Goal: Transaction & Acquisition: Purchase product/service

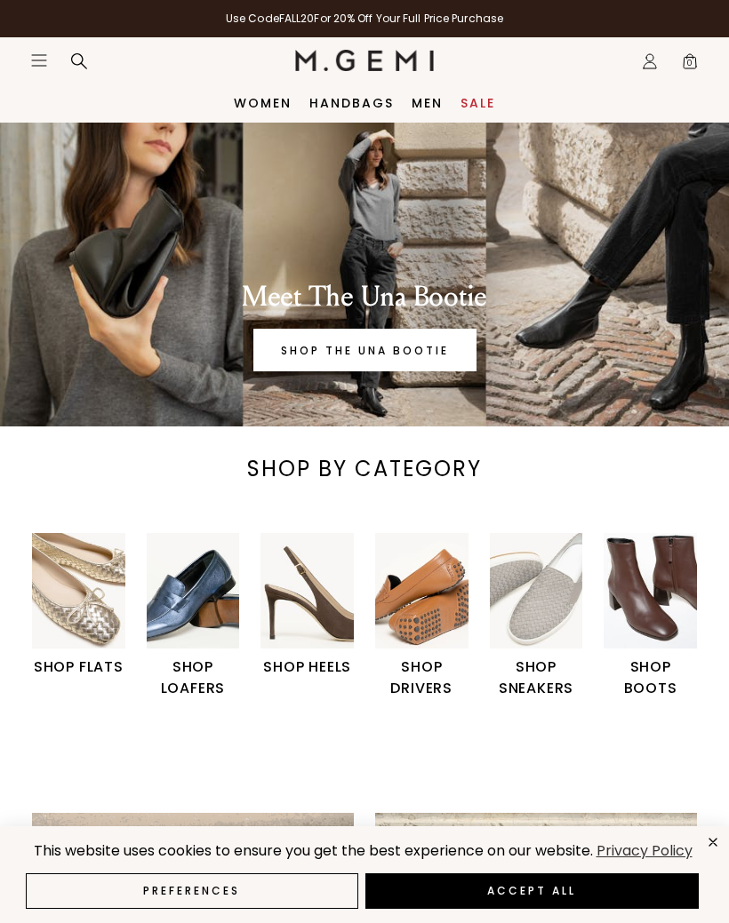
click at [176, 611] on img "2 / 6" at bounding box center [193, 591] width 93 height 116
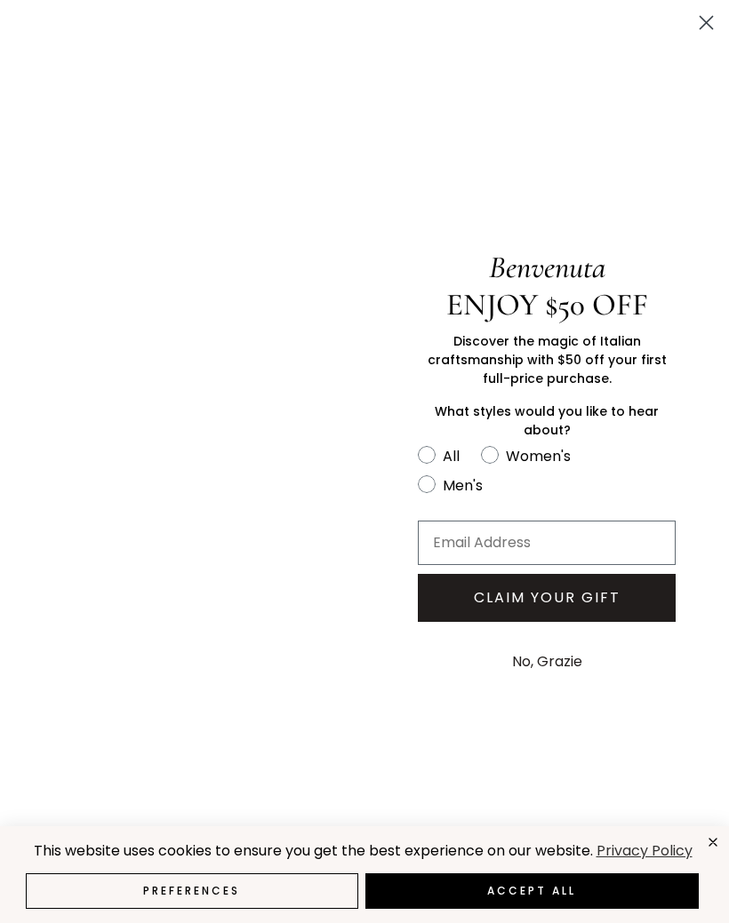
scroll to position [76, 0]
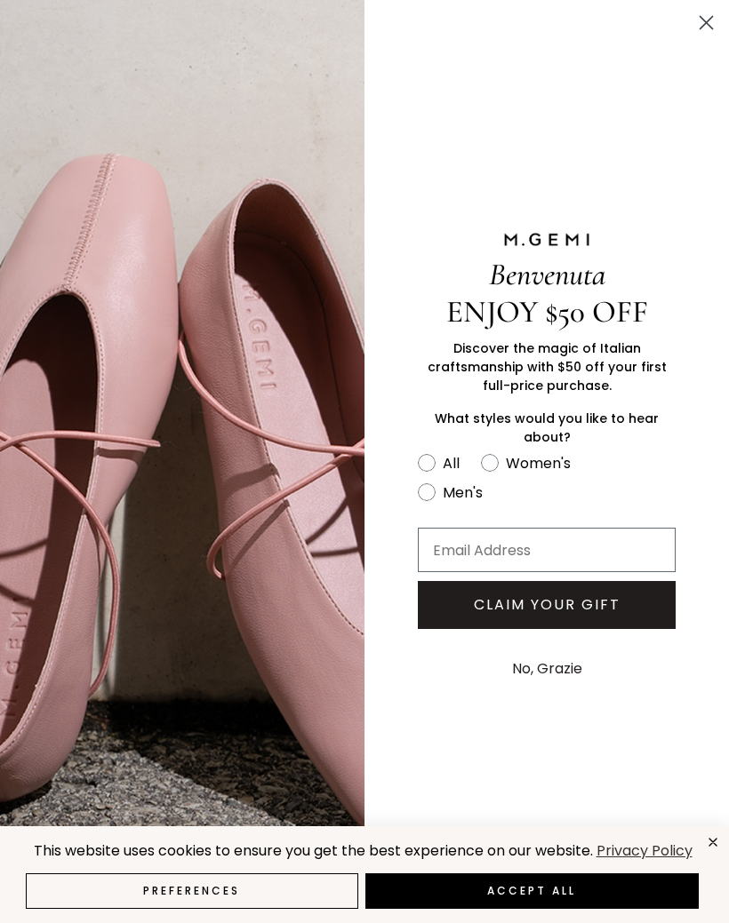
click at [695, 21] on circle "Close dialog" at bounding box center [705, 22] width 29 height 29
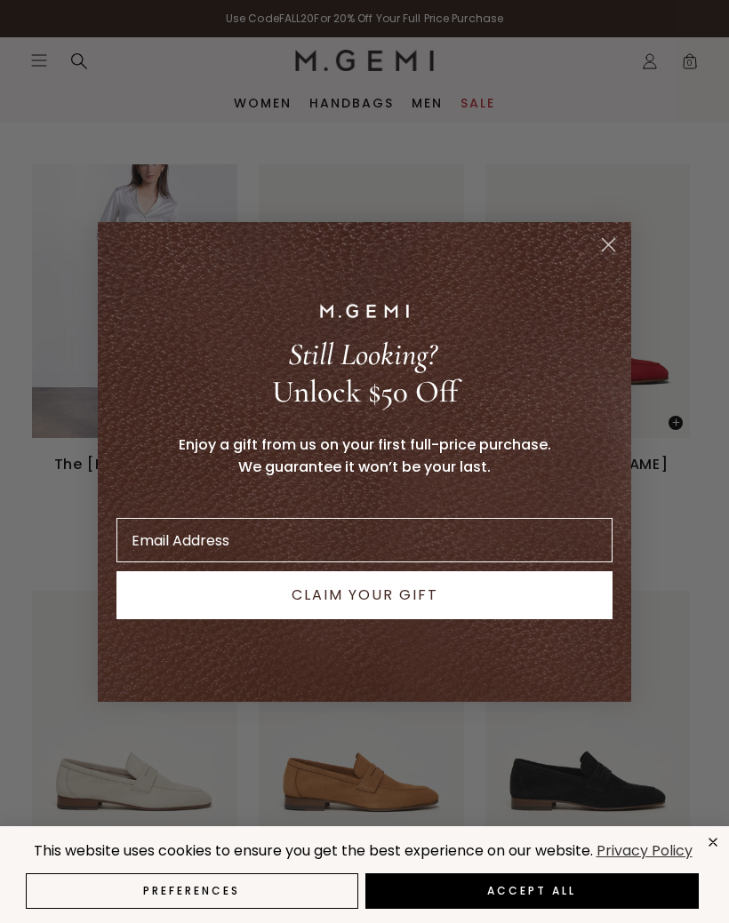
scroll to position [1415, 0]
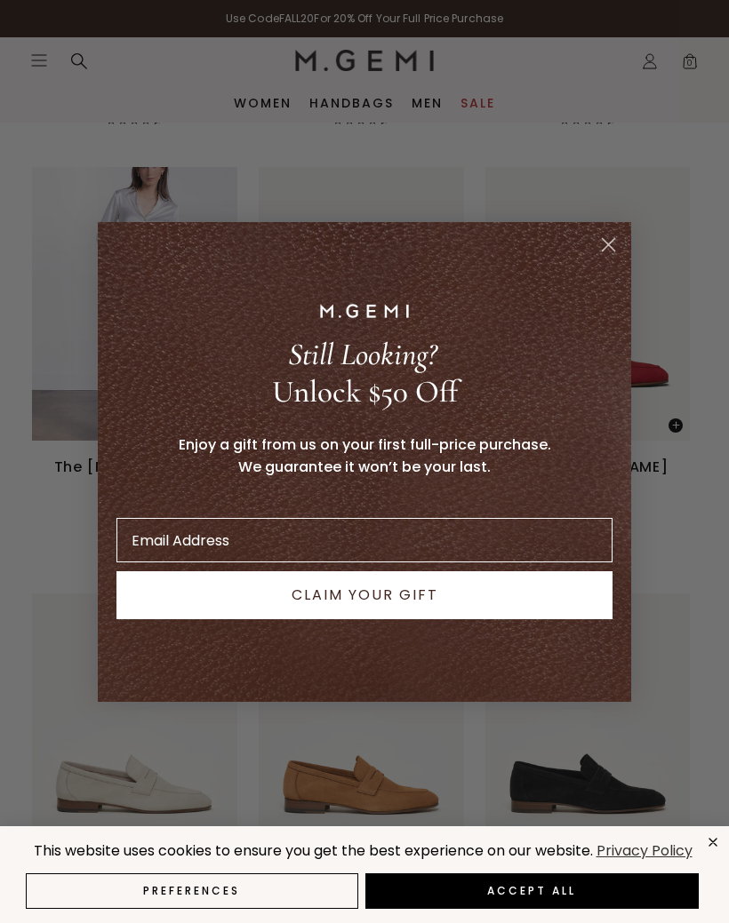
click at [604, 259] on circle "Close dialog" at bounding box center [608, 243] width 29 height 29
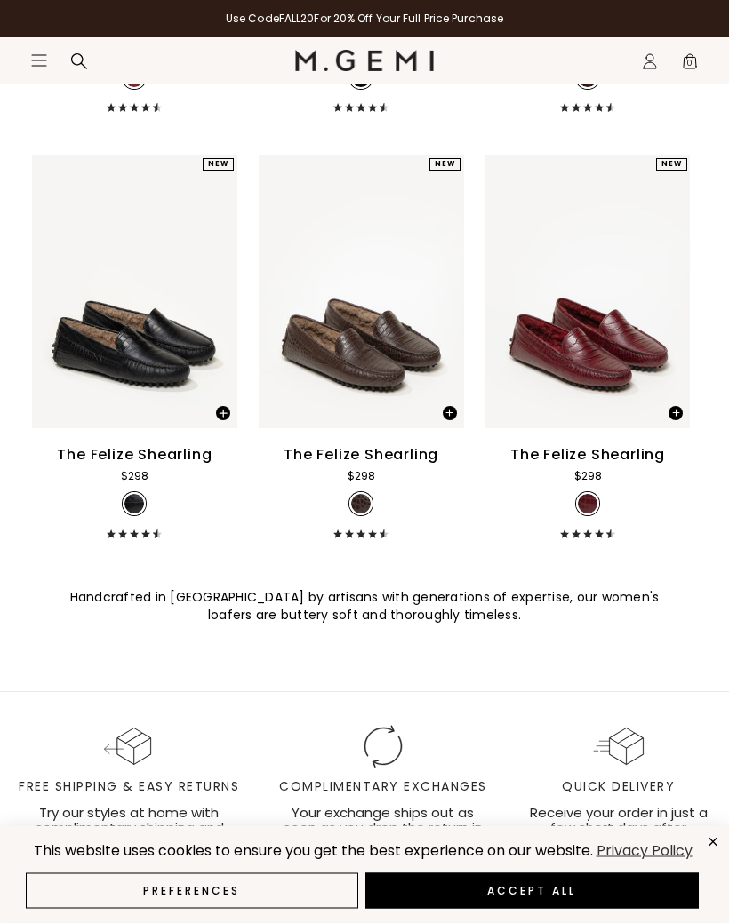
scroll to position [4849, 0]
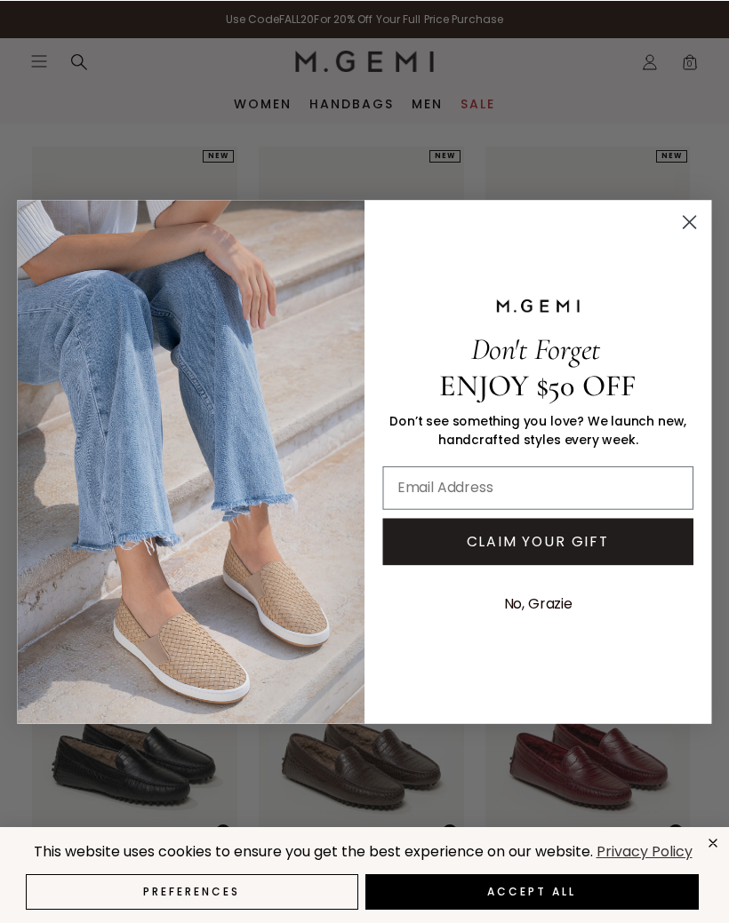
click at [695, 212] on circle "Close dialog" at bounding box center [689, 221] width 28 height 28
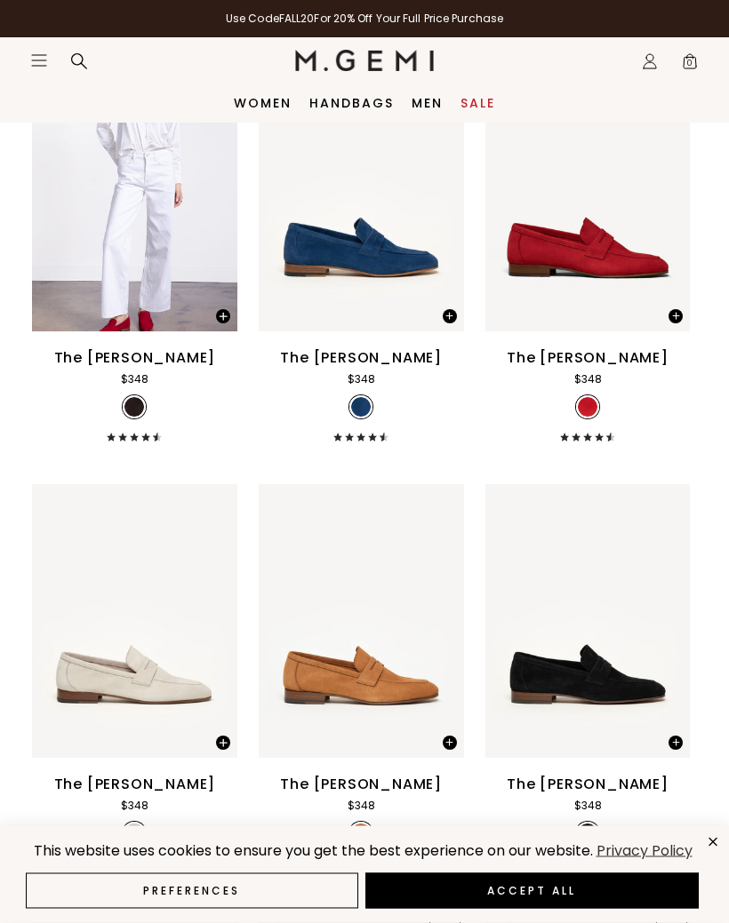
scroll to position [1524, 0]
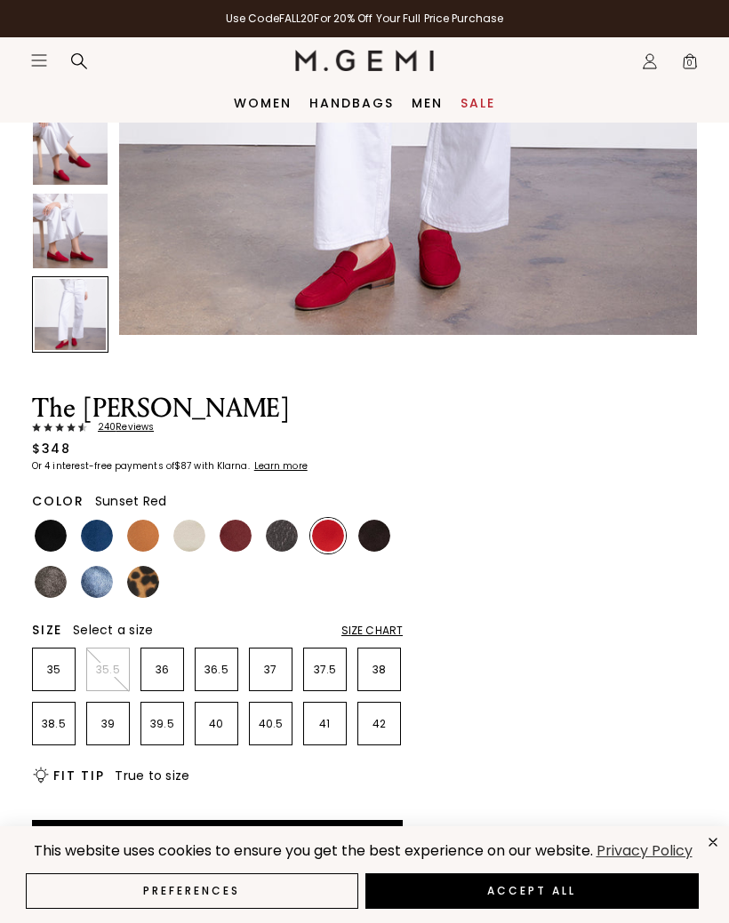
scroll to position [411, 0]
click at [131, 430] on span "240 Review s" at bounding box center [120, 427] width 67 height 11
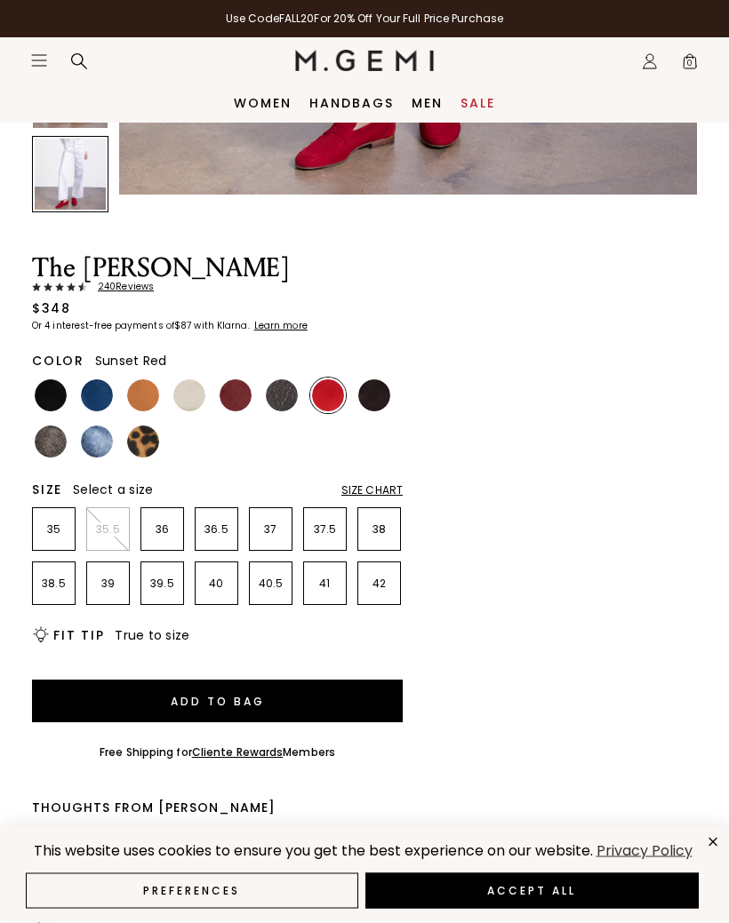
scroll to position [552, 0]
click at [243, 401] on img at bounding box center [236, 395] width 32 height 32
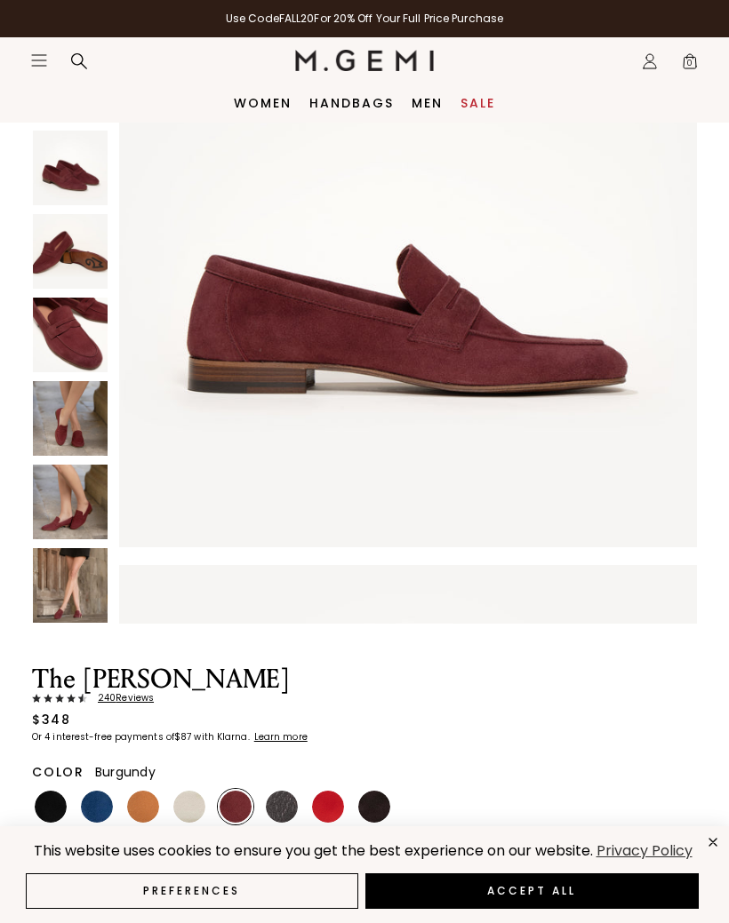
scroll to position [97, 0]
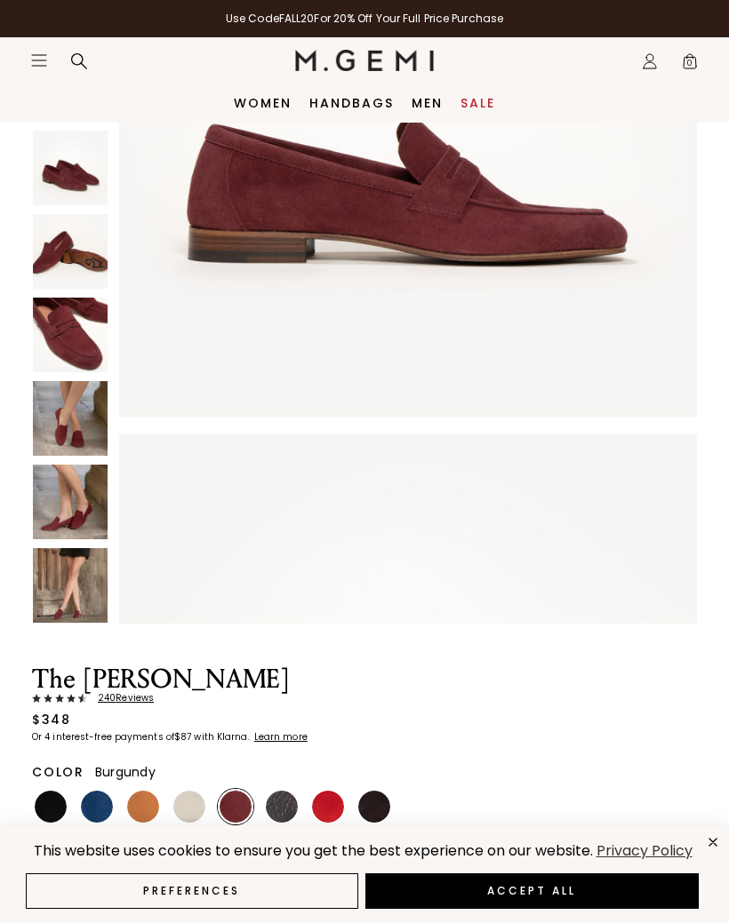
click at [70, 426] on img at bounding box center [70, 418] width 75 height 75
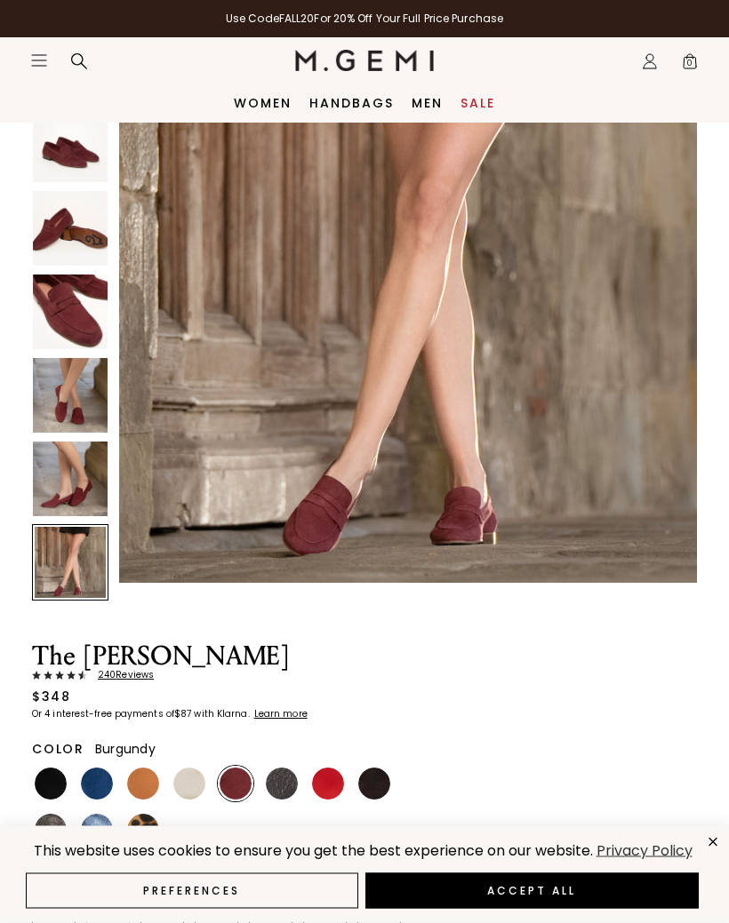
scroll to position [0, 0]
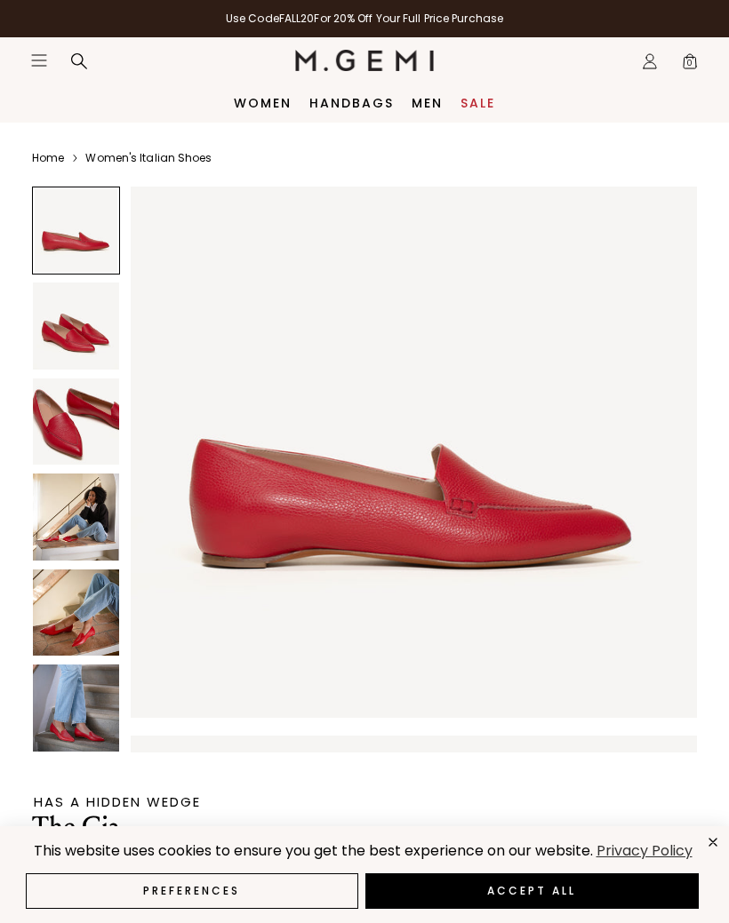
scroll to position [34, 0]
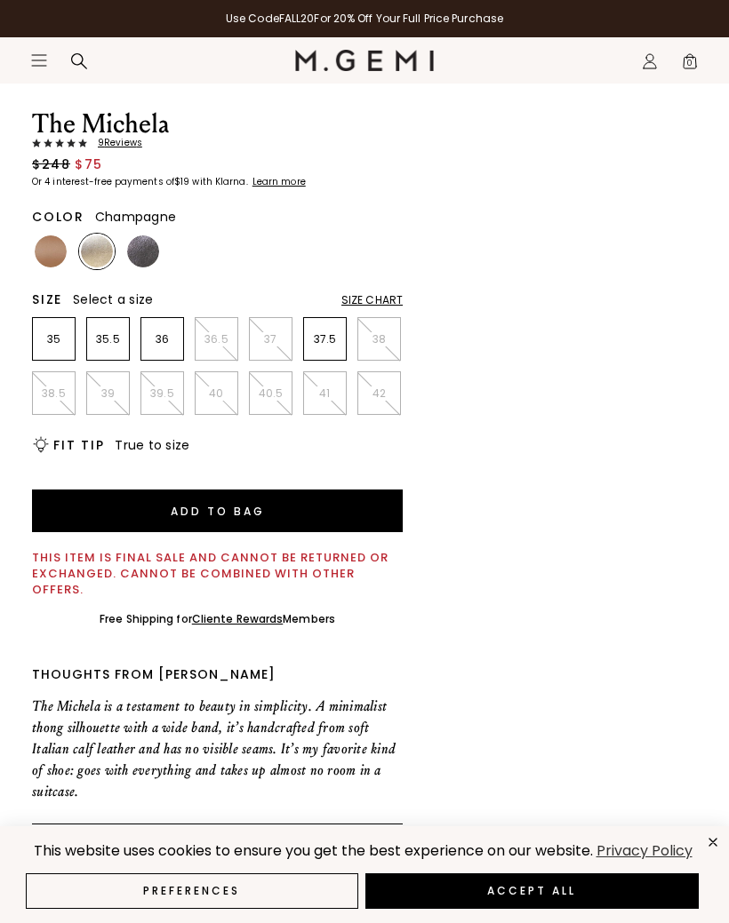
scroll to position [682, 0]
